Goal: Task Accomplishment & Management: Use online tool/utility

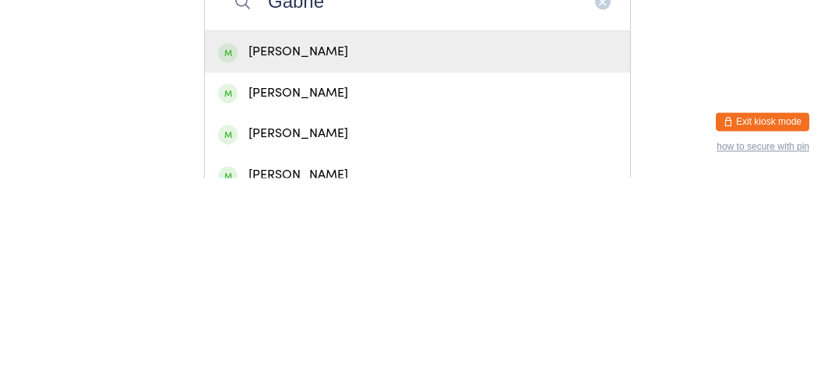
type input "Gabrie"
click at [311, 292] on div "[PERSON_NAME]" at bounding box center [417, 299] width 425 height 41
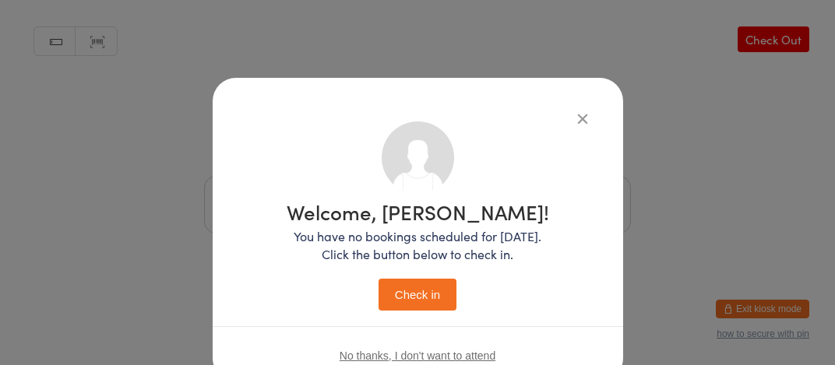
click at [321, 107] on div "Welcome, [PERSON_NAME]! You have no bookings scheduled for [DATE]. Click the bu…" at bounding box center [418, 230] width 410 height 304
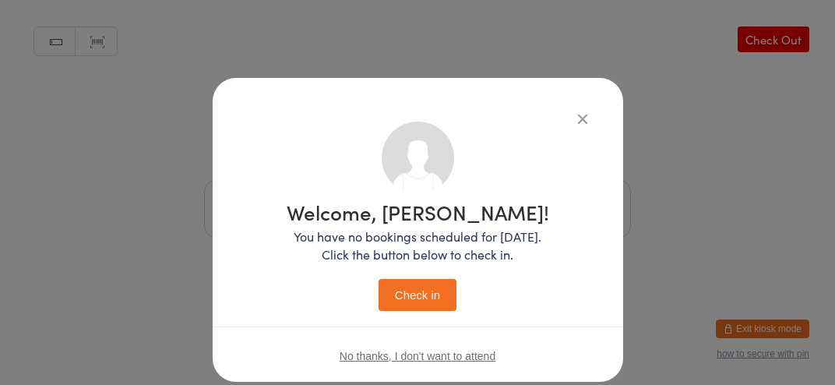
click at [413, 298] on button "Check in" at bounding box center [417, 295] width 78 height 32
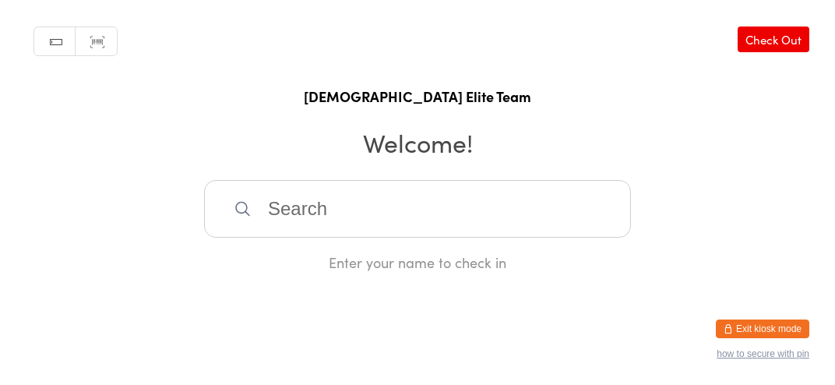
click at [351, 231] on input "search" at bounding box center [417, 209] width 427 height 58
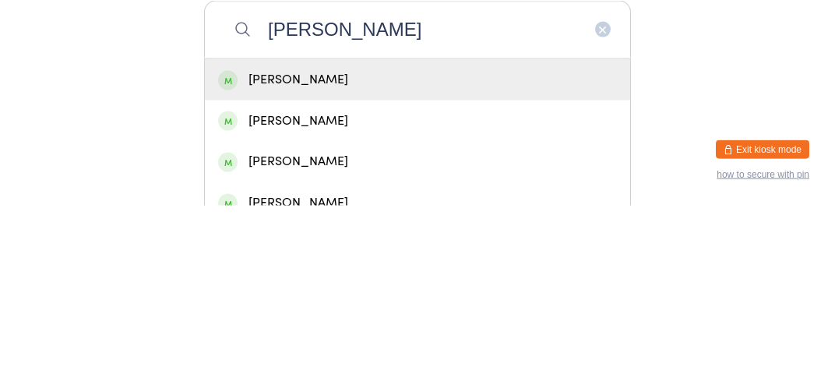
type input "[PERSON_NAME]"
click at [265, 268] on div "[PERSON_NAME]" at bounding box center [417, 258] width 399 height 21
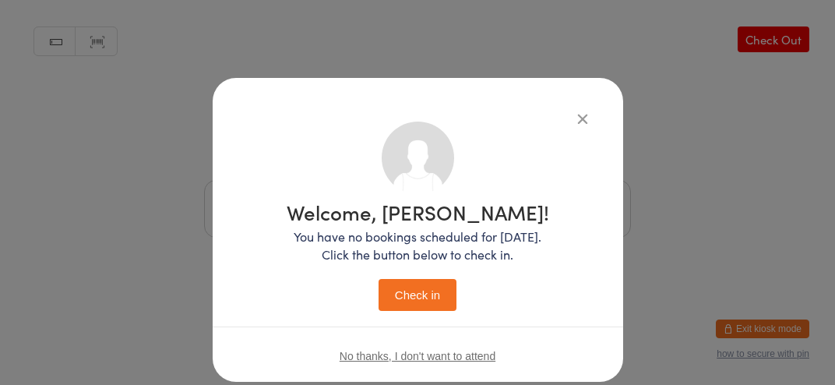
click at [417, 300] on button "Check in" at bounding box center [417, 295] width 78 height 32
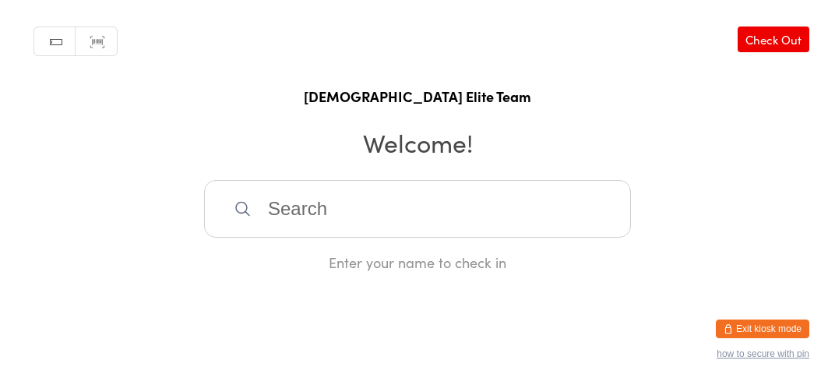
click at [459, 237] on input "search" at bounding box center [417, 209] width 427 height 58
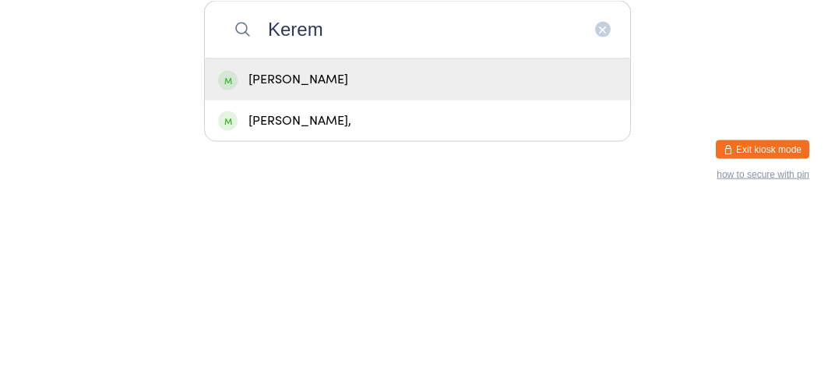
type input "Kerem"
click at [398, 279] on div "[PERSON_NAME]" at bounding box center [417, 258] width 425 height 41
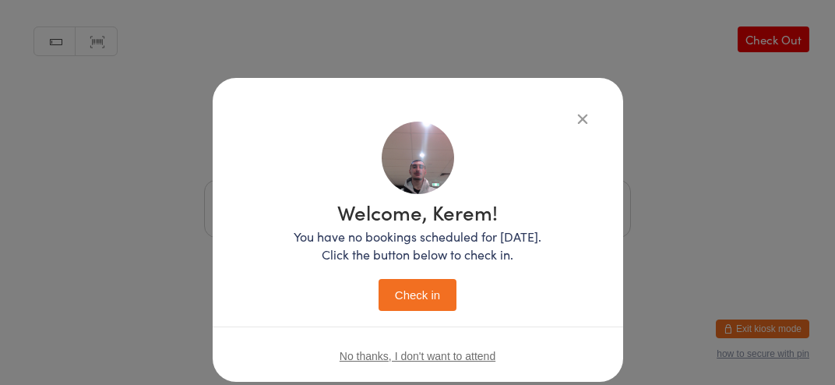
click at [392, 303] on button "Check in" at bounding box center [417, 295] width 78 height 32
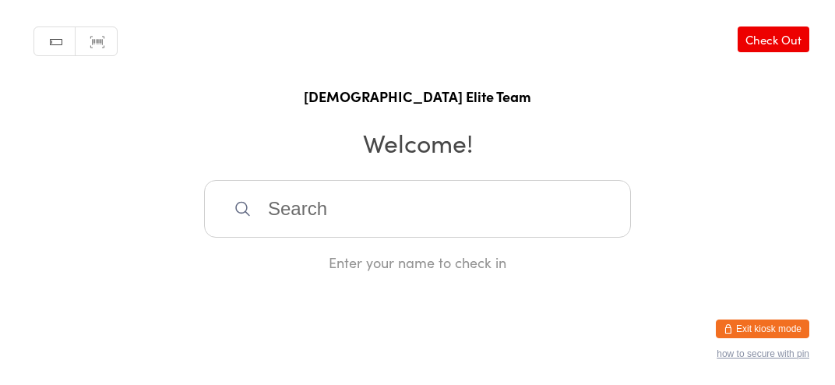
click at [392, 233] on input "search" at bounding box center [417, 209] width 427 height 58
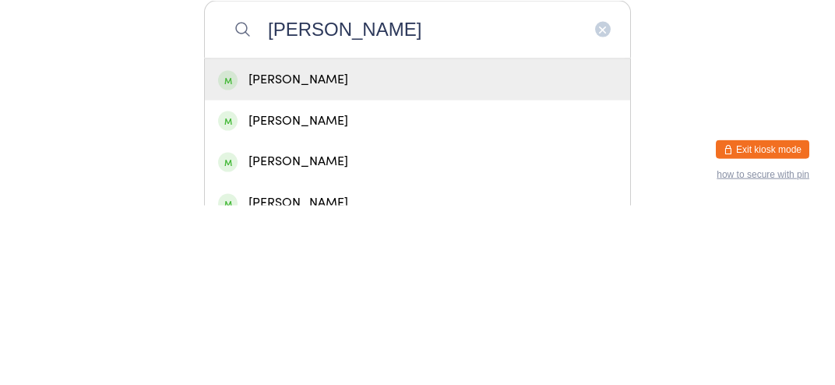
type input "[PERSON_NAME]"
click at [502, 269] on div "[PERSON_NAME]" at bounding box center [417, 258] width 399 height 21
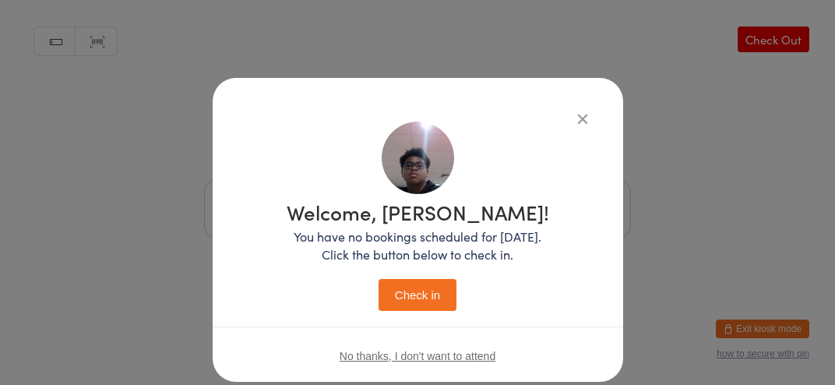
click at [436, 291] on button "Check in" at bounding box center [417, 295] width 78 height 32
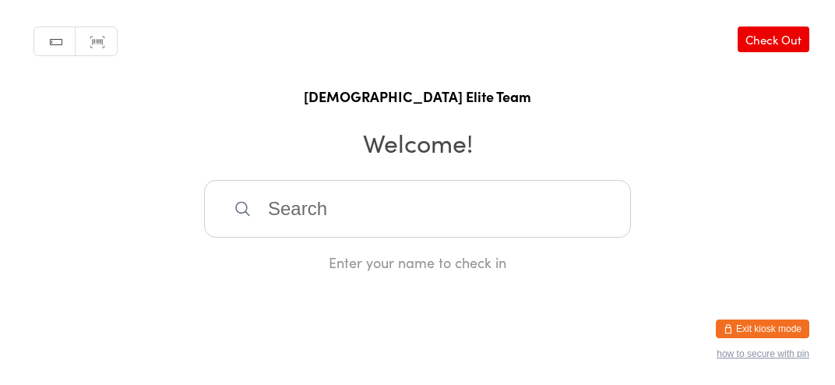
click at [318, 237] on input "search" at bounding box center [417, 209] width 427 height 58
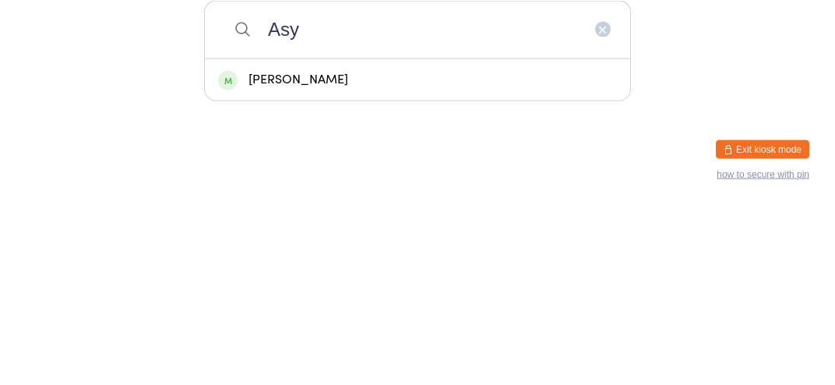
type input "Asy"
click at [371, 279] on div "[PERSON_NAME]" at bounding box center [417, 258] width 425 height 41
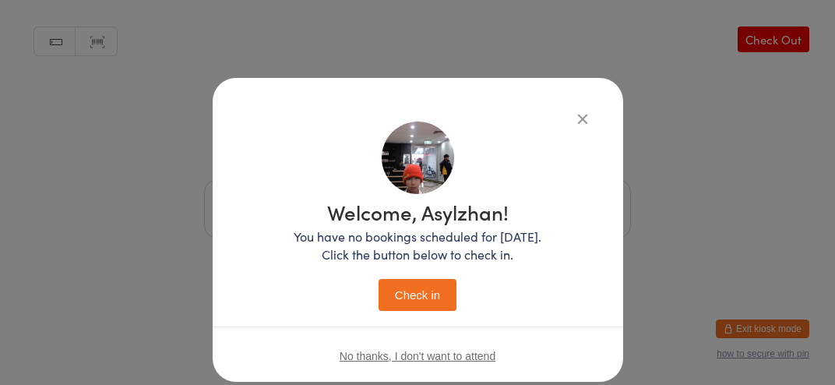
click at [430, 305] on button "Check in" at bounding box center [417, 295] width 78 height 32
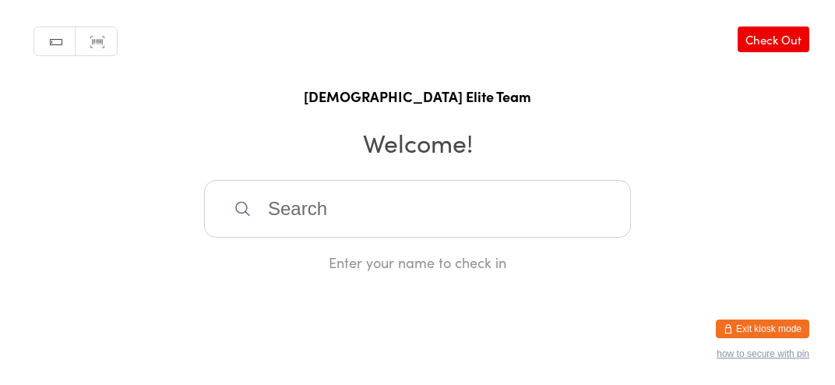
click at [569, 220] on input "search" at bounding box center [417, 209] width 427 height 58
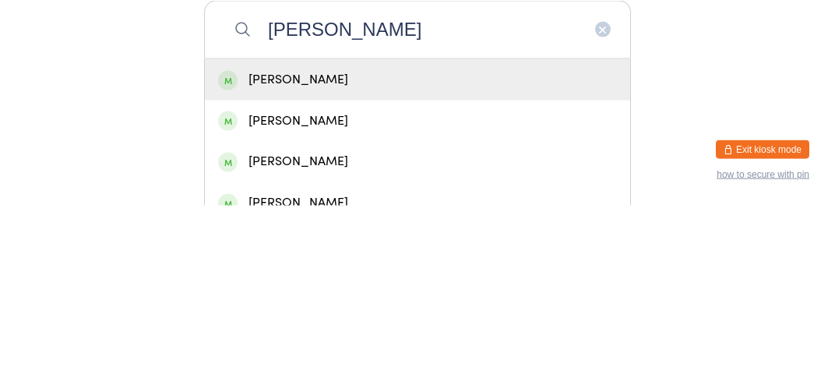
type input "[PERSON_NAME]"
click at [499, 268] on div "[PERSON_NAME]" at bounding box center [417, 258] width 399 height 21
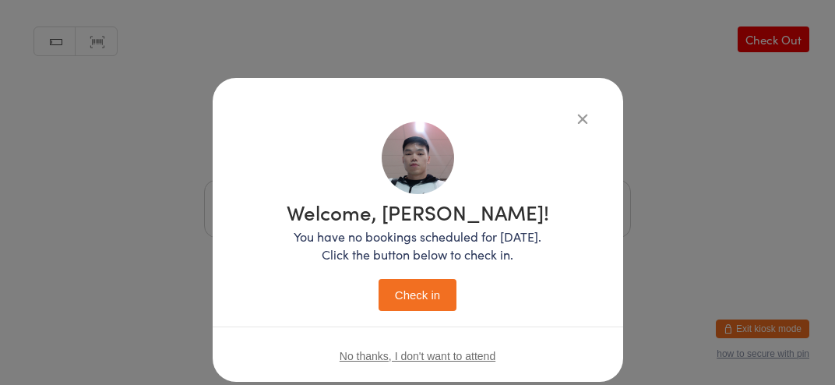
click at [439, 293] on button "Check in" at bounding box center [417, 295] width 78 height 32
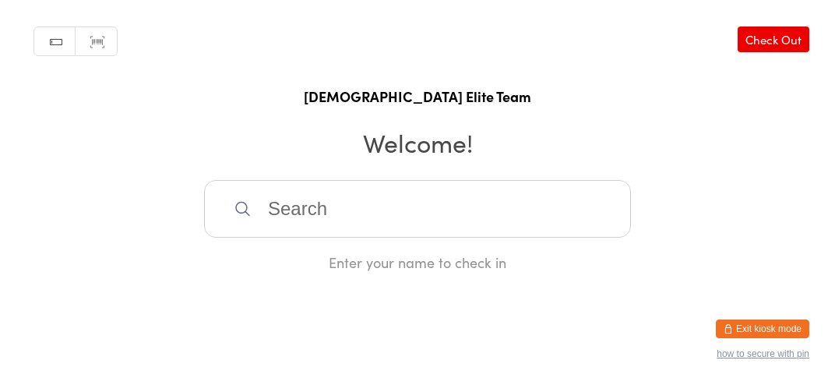
click at [384, 236] on input "search" at bounding box center [417, 209] width 427 height 58
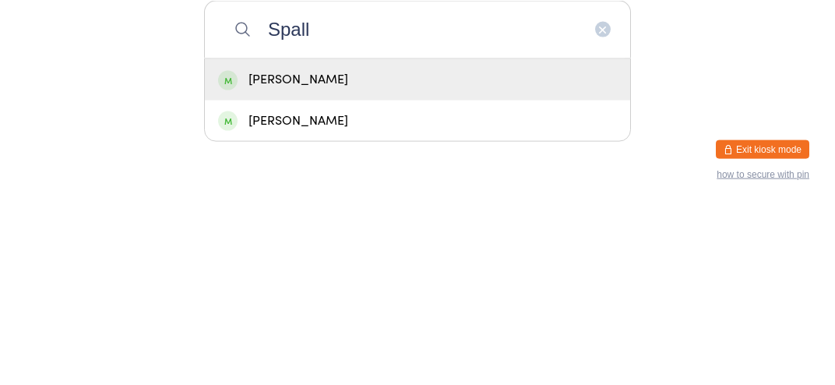
type input "Spall"
click at [430, 264] on div "[PERSON_NAME]" at bounding box center [417, 258] width 399 height 21
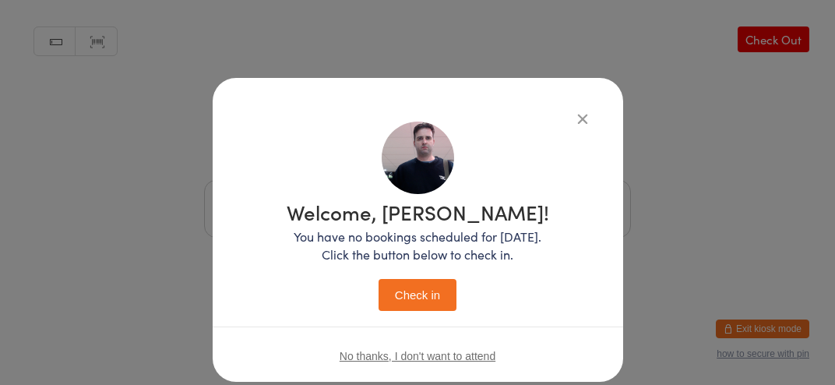
click at [378, 75] on div "Welcome, [PERSON_NAME]! You have no bookings scheduled for [DATE]. Click the bu…" at bounding box center [417, 192] width 835 height 385
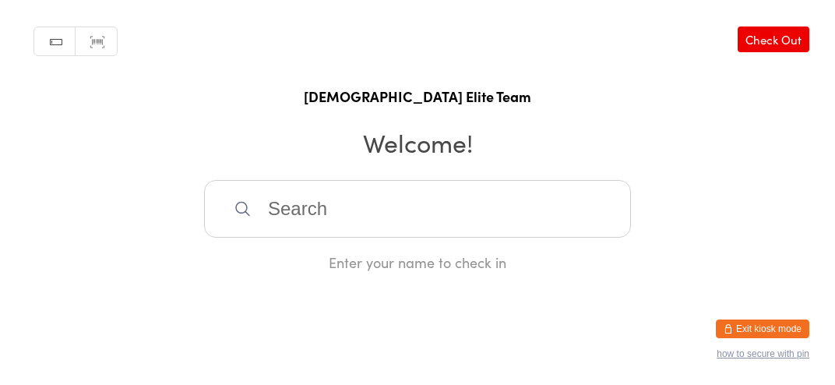
click at [396, 272] on div "Enter your name to check in" at bounding box center [417, 261] width 427 height 19
click at [289, 220] on input "search" at bounding box center [417, 209] width 427 height 58
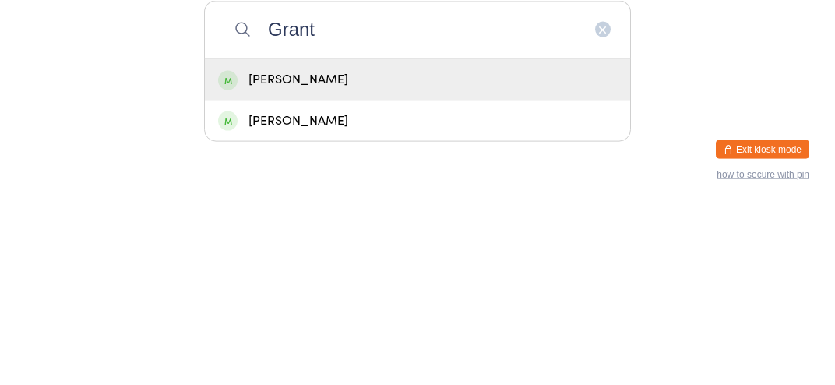
type input "Grant"
click at [327, 262] on div "[PERSON_NAME]" at bounding box center [417, 258] width 399 height 21
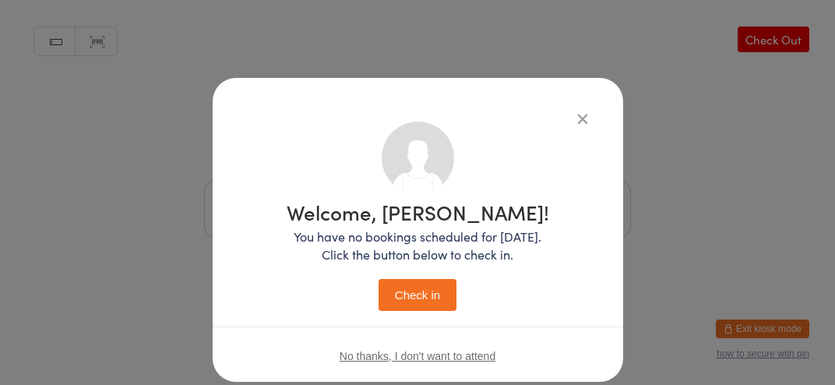
click at [427, 299] on button "Check in" at bounding box center [417, 295] width 78 height 32
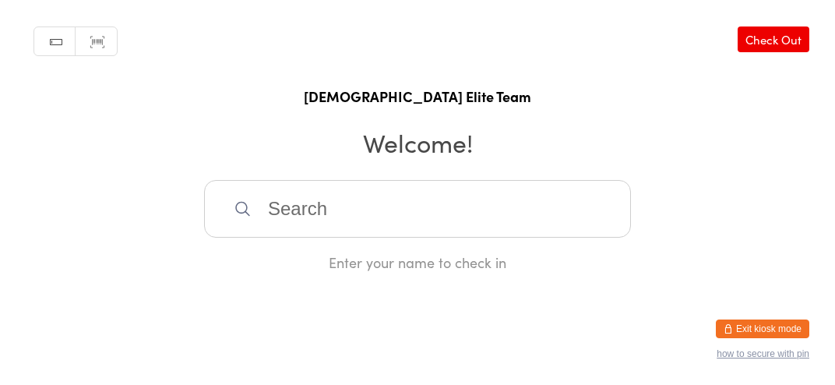
click at [359, 216] on input "search" at bounding box center [417, 209] width 427 height 58
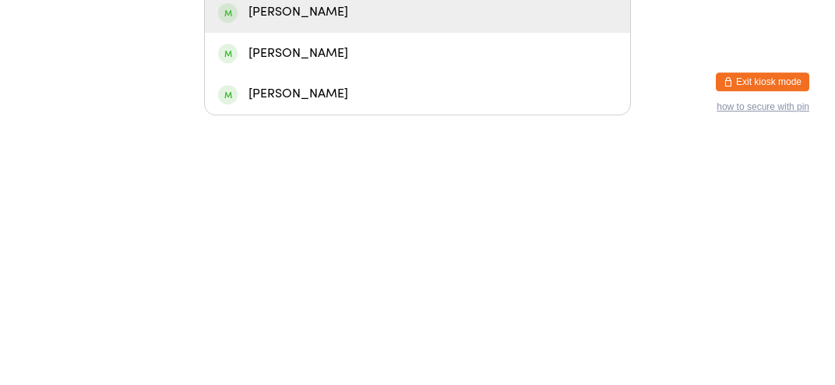
type input "[PERSON_NAME]"
click at [409, 311] on div "[PERSON_NAME]" at bounding box center [417, 300] width 399 height 21
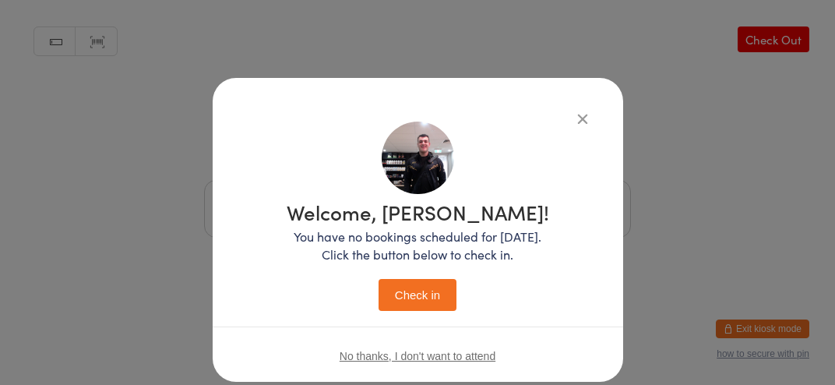
click at [435, 308] on button "Check in" at bounding box center [417, 295] width 78 height 32
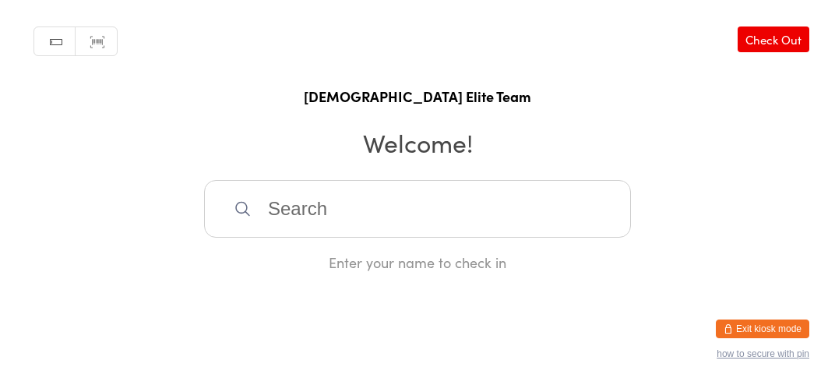
click at [481, 222] on input "search" at bounding box center [417, 209] width 427 height 58
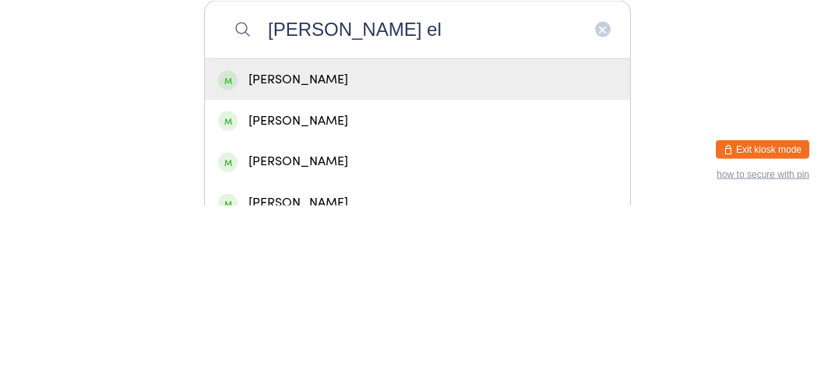
type input "[PERSON_NAME] el"
click at [405, 269] on div "[PERSON_NAME]" at bounding box center [417, 258] width 399 height 21
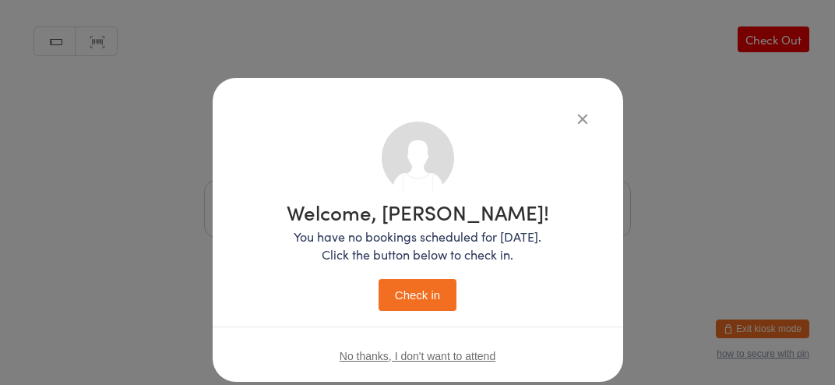
click at [423, 300] on button "Check in" at bounding box center [417, 295] width 78 height 32
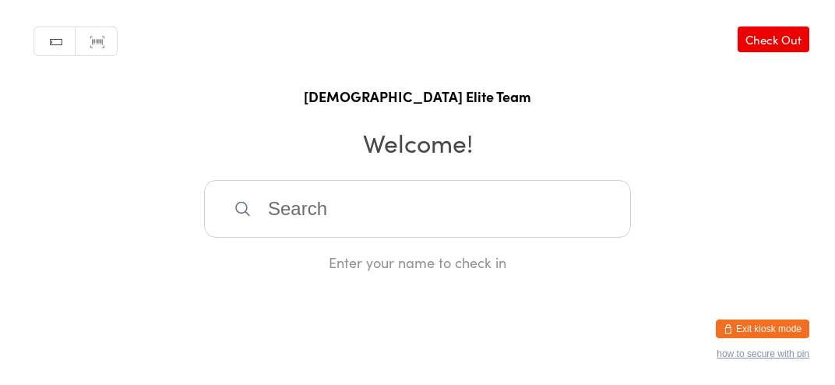
click at [466, 237] on input "search" at bounding box center [417, 209] width 427 height 58
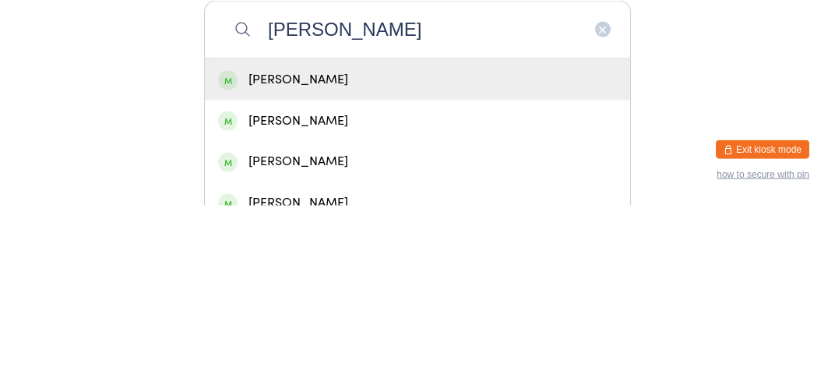
type input "[PERSON_NAME]"
click at [401, 269] on div "[PERSON_NAME]" at bounding box center [417, 258] width 399 height 21
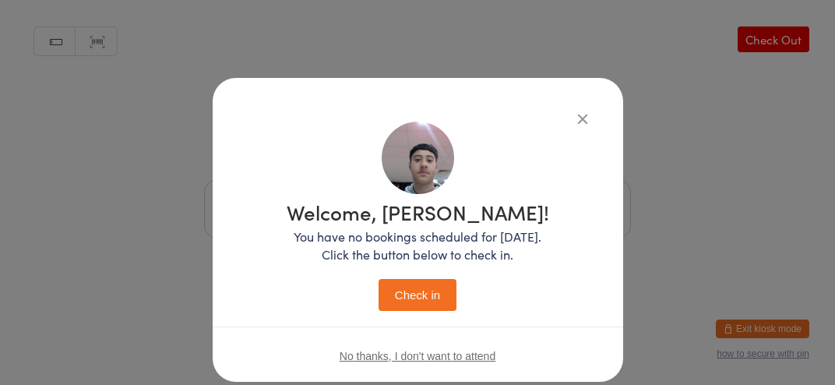
click at [422, 303] on button "Check in" at bounding box center [417, 295] width 78 height 32
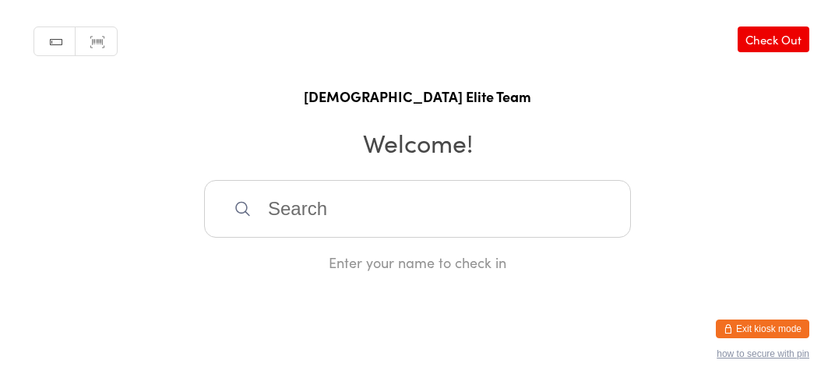
click at [458, 237] on input "search" at bounding box center [417, 209] width 427 height 58
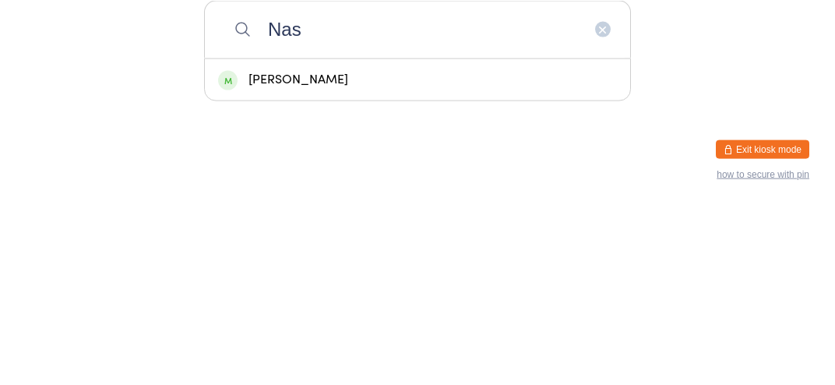
type input "Nas"
click at [340, 269] on div "[PERSON_NAME]" at bounding box center [417, 258] width 399 height 21
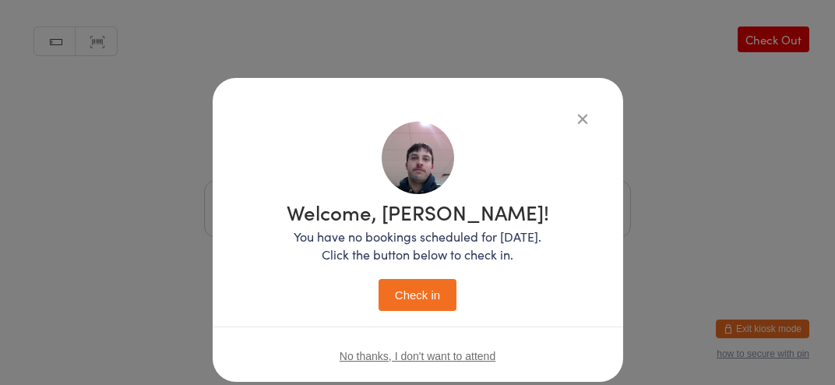
click at [411, 304] on button "Check in" at bounding box center [417, 295] width 78 height 32
